Goal: Task Accomplishment & Management: Manage account settings

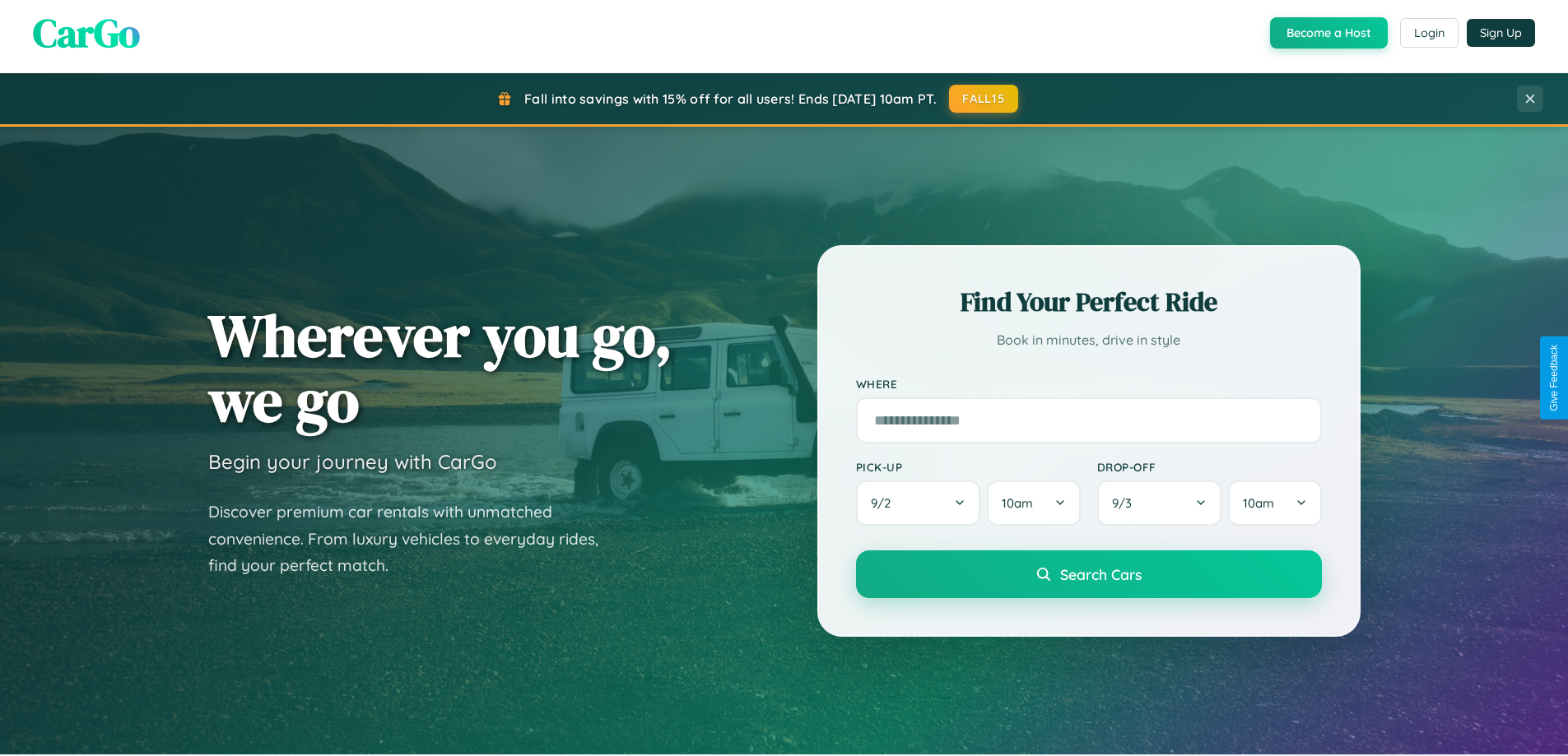
scroll to position [1132, 0]
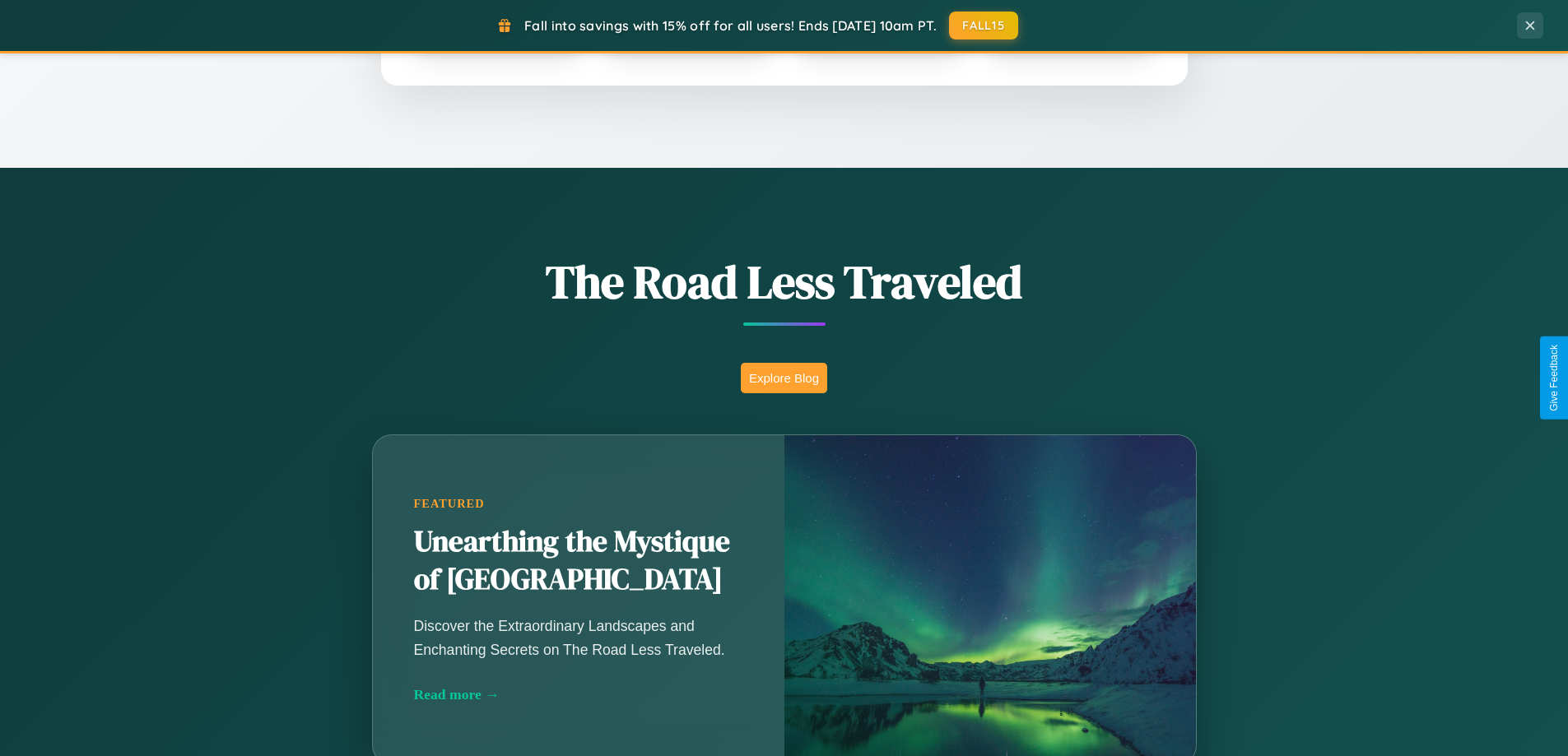
click at [783, 378] on button "Explore Blog" at bounding box center [784, 378] width 86 height 30
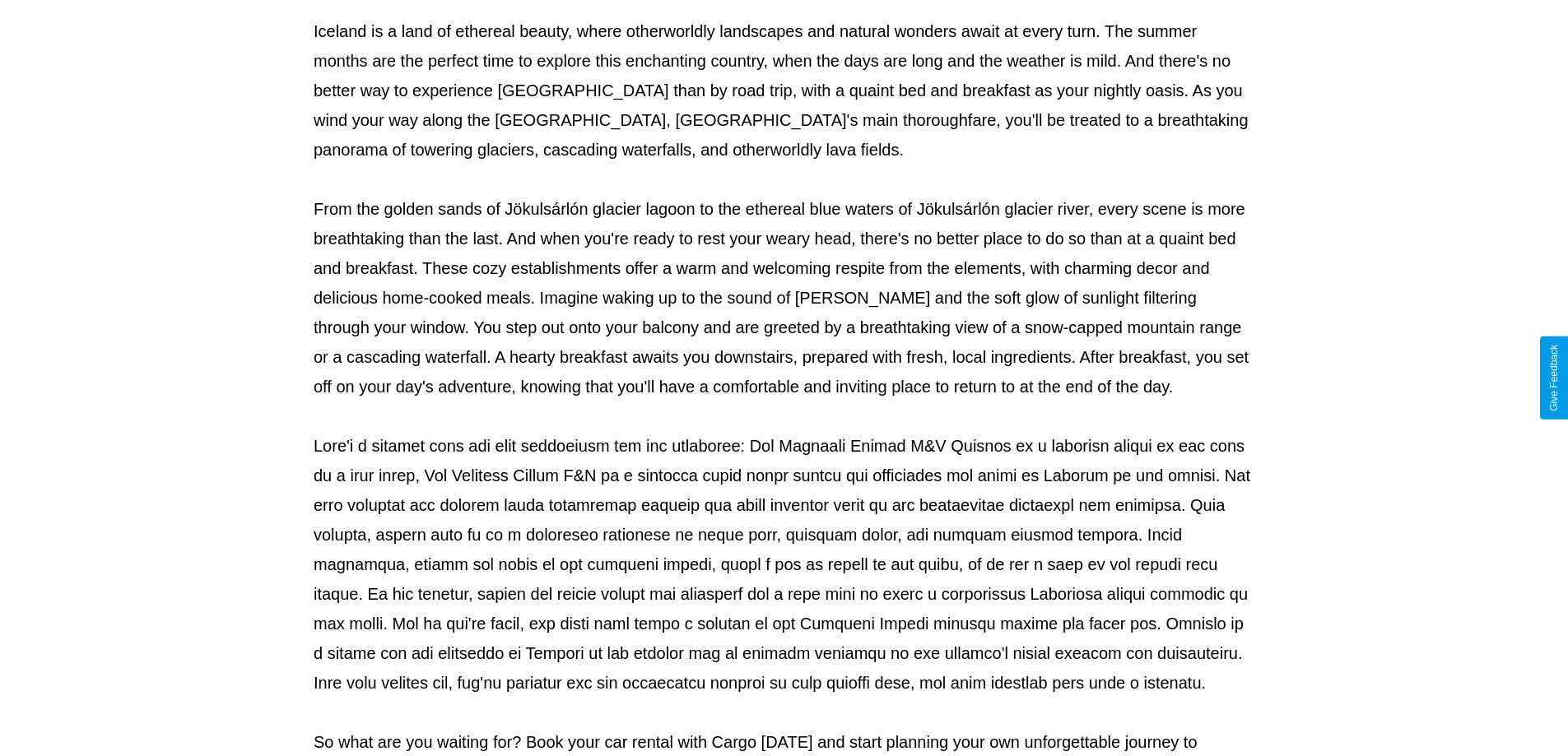
scroll to position [532, 0]
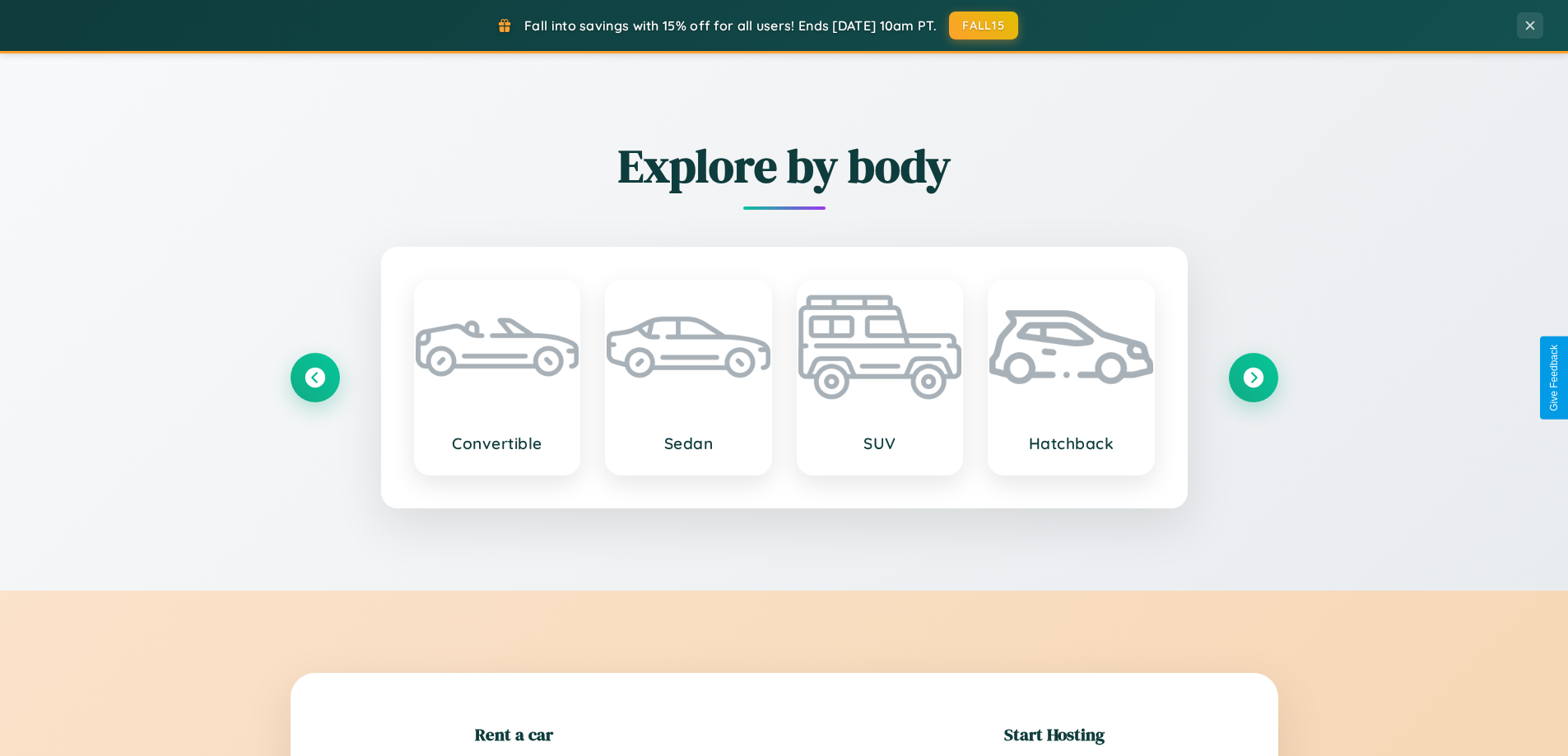
scroll to position [356, 0]
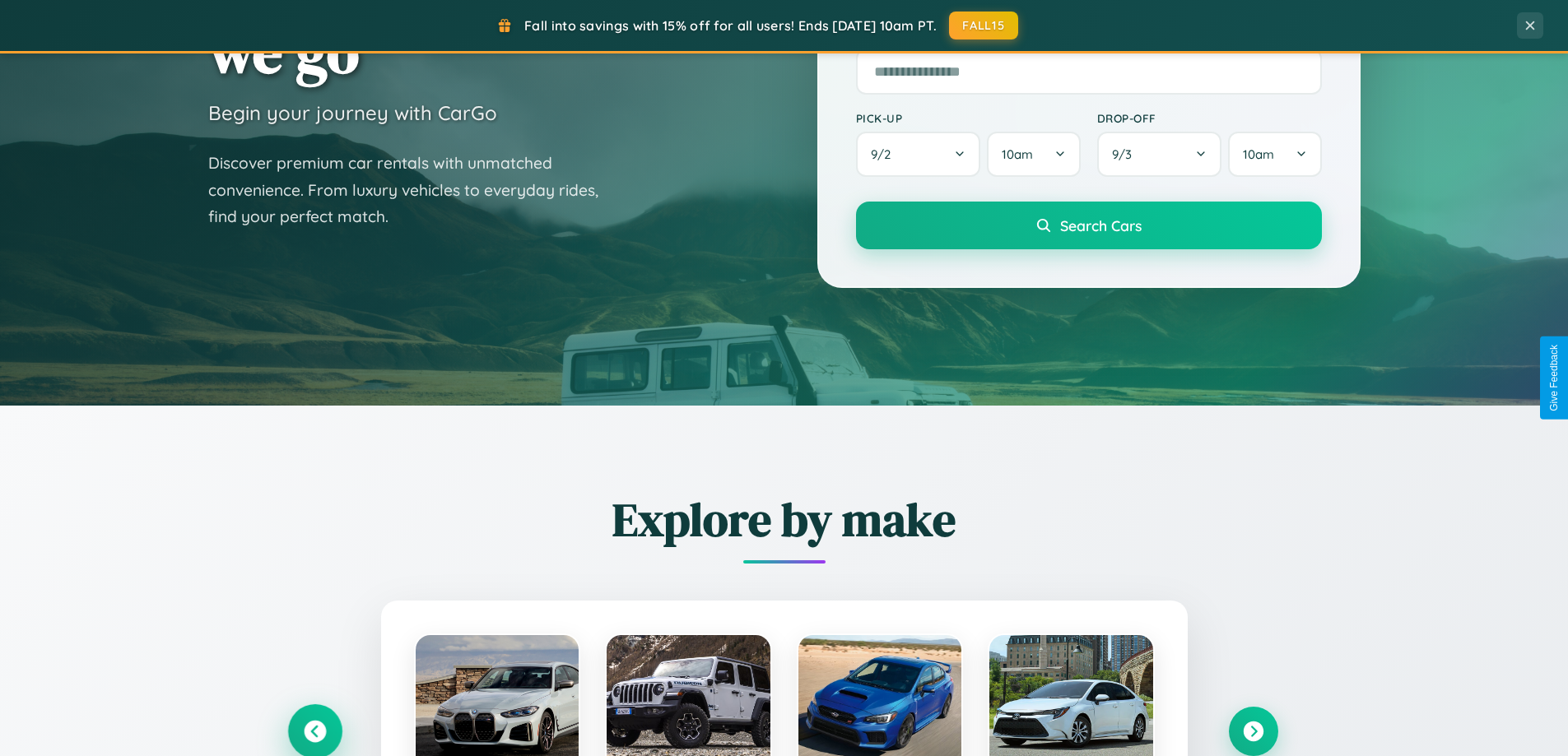
click at [315, 731] on icon at bounding box center [315, 731] width 22 height 22
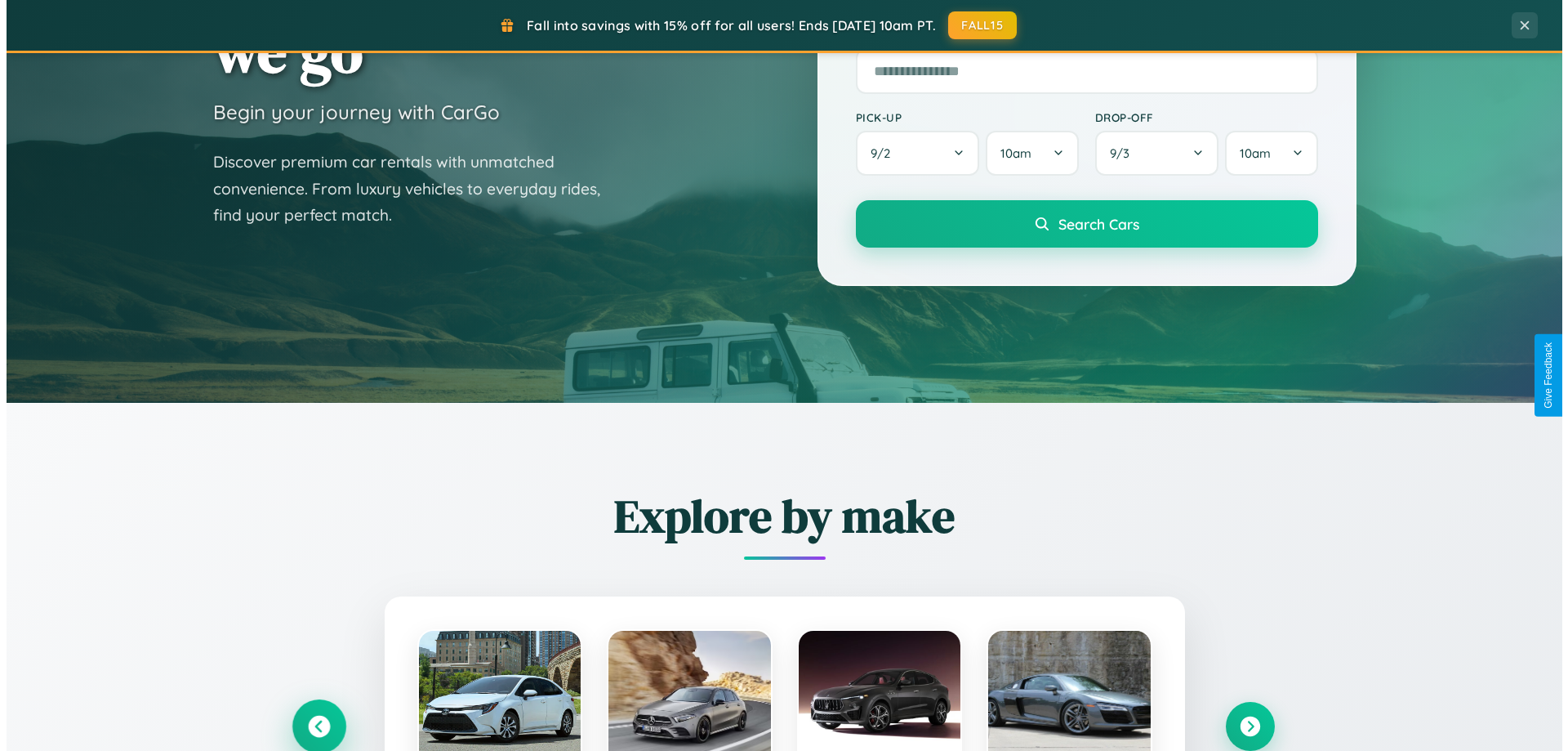
scroll to position [0, 0]
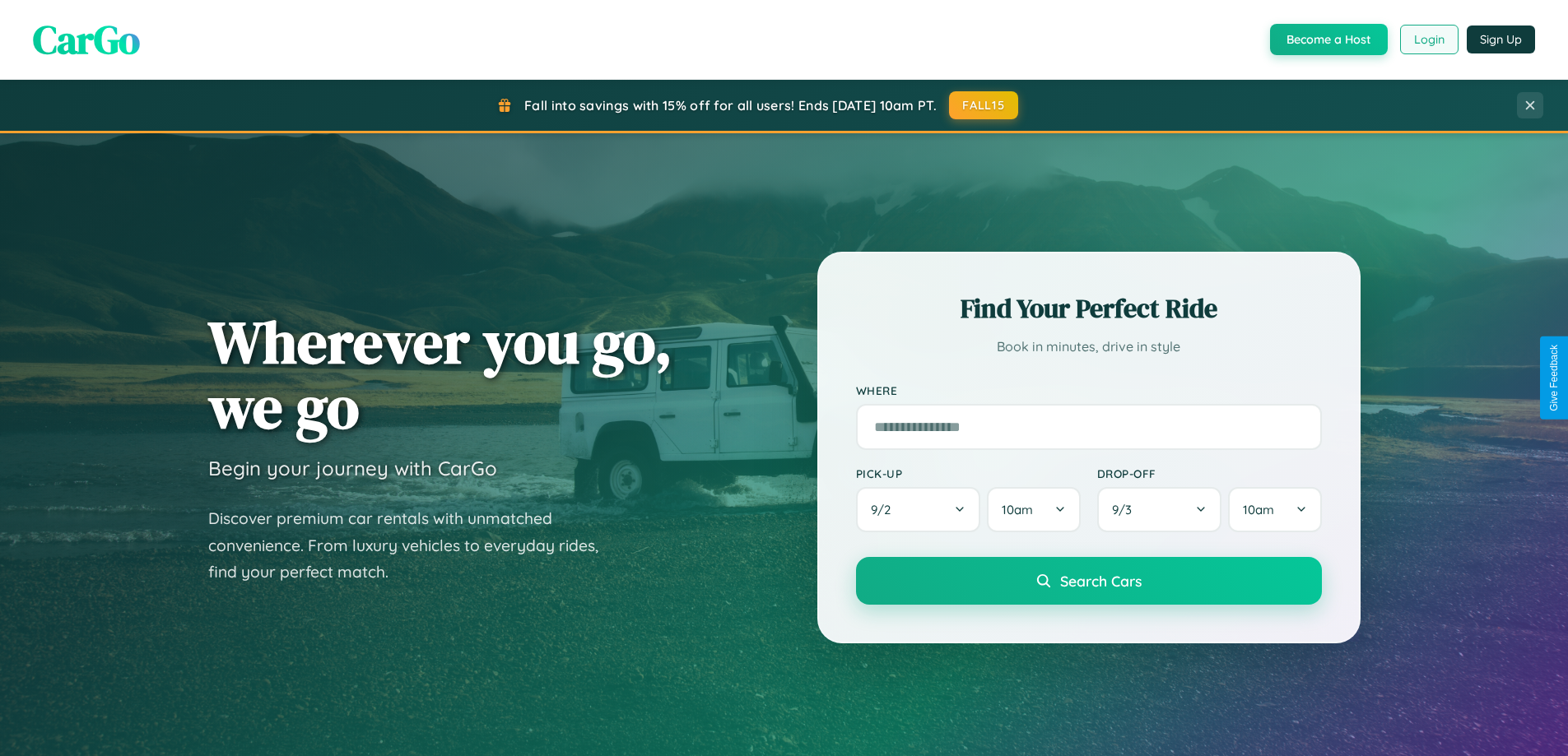
click at [1428, 39] on button "Login" at bounding box center [1429, 39] width 59 height 29
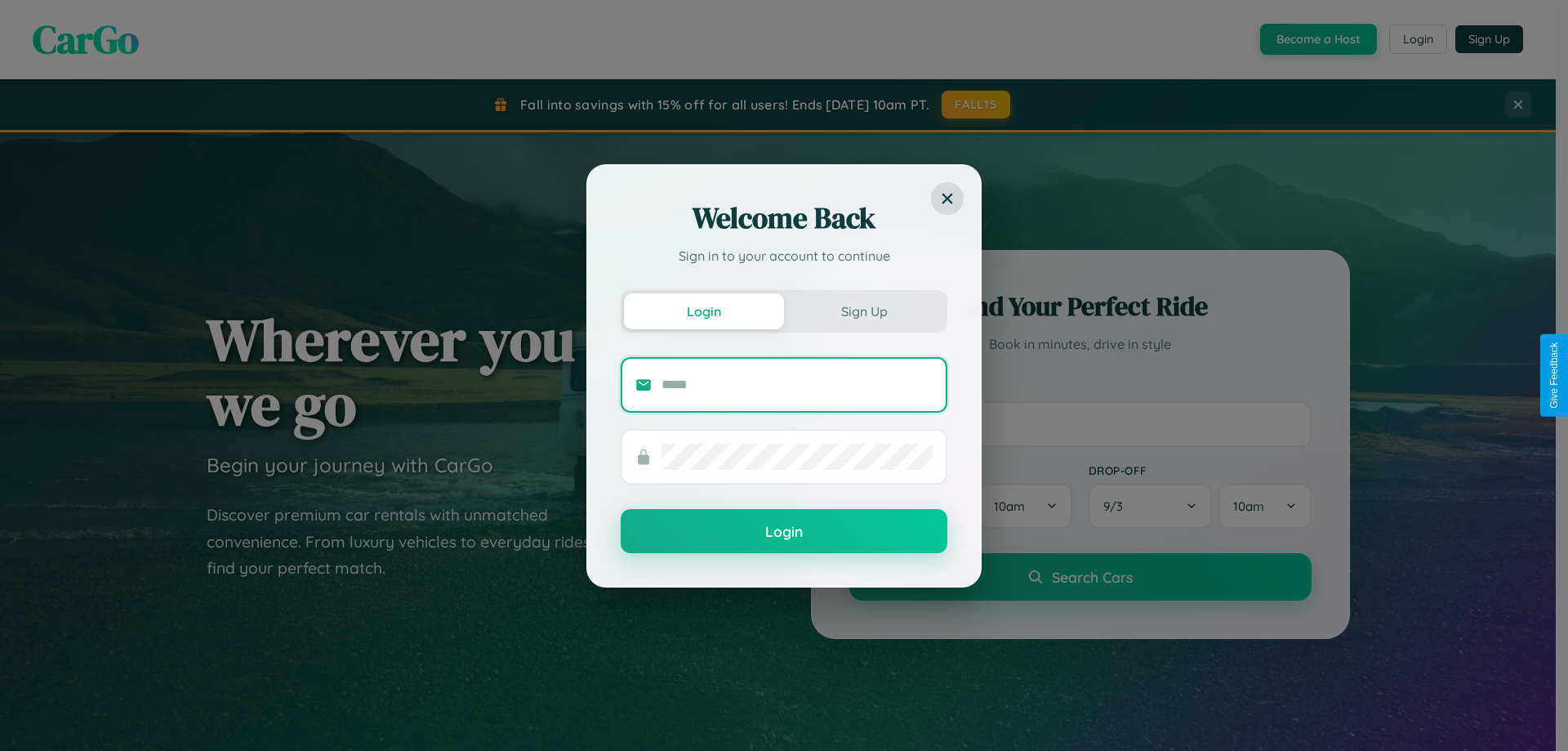
click at [797, 384] on input "text" at bounding box center [797, 384] width 271 height 26
type input "**********"
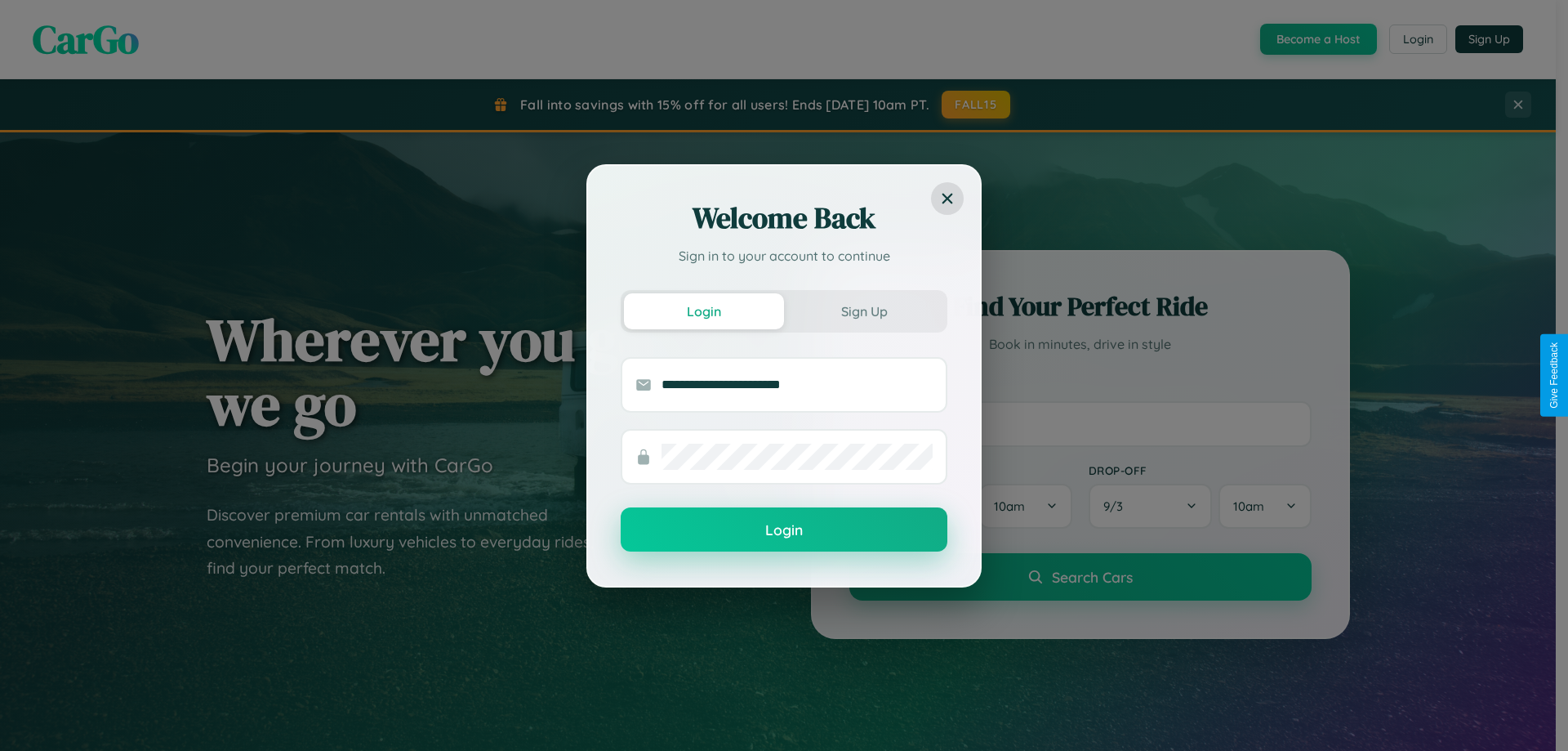
click at [784, 530] on button "Login" at bounding box center [784, 529] width 327 height 44
